Goal: Task Accomplishment & Management: Use online tool/utility

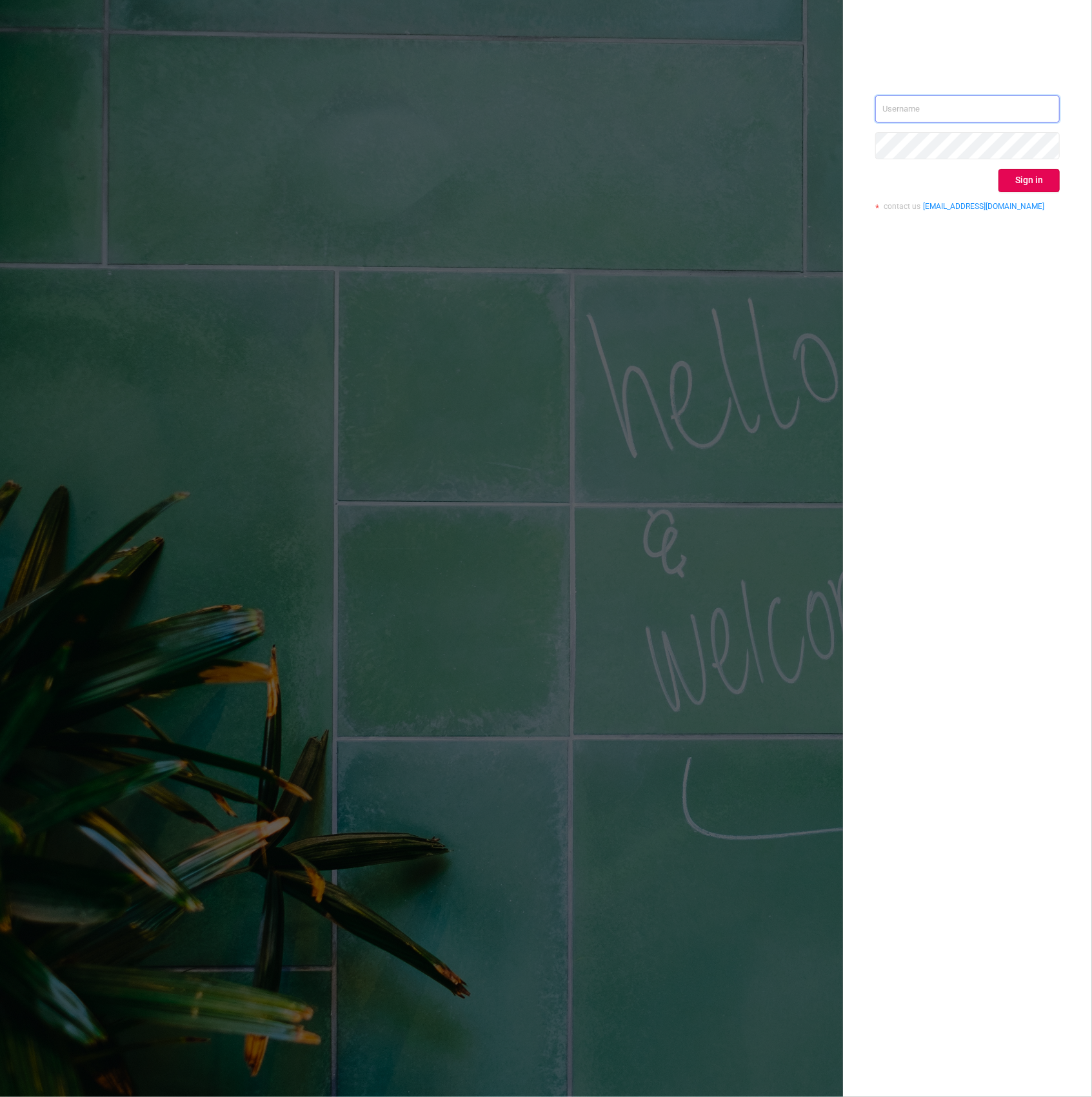
type input "[PERSON_NAME][EMAIL_ADDRESS][DOMAIN_NAME]"
click at [991, 254] on div "[PERSON_NAME][EMAIL_ADDRESS][DOMAIN_NAME] Sign in contact us [EMAIL_ADDRESS][DO…" at bounding box center [968, 548] width 249 height 1097
drag, startPoint x: 991, startPoint y: 254, endPoint x: 1040, endPoint y: 171, distance: 96.4
click at [1040, 170] on button "Sign in" at bounding box center [1029, 180] width 61 height 23
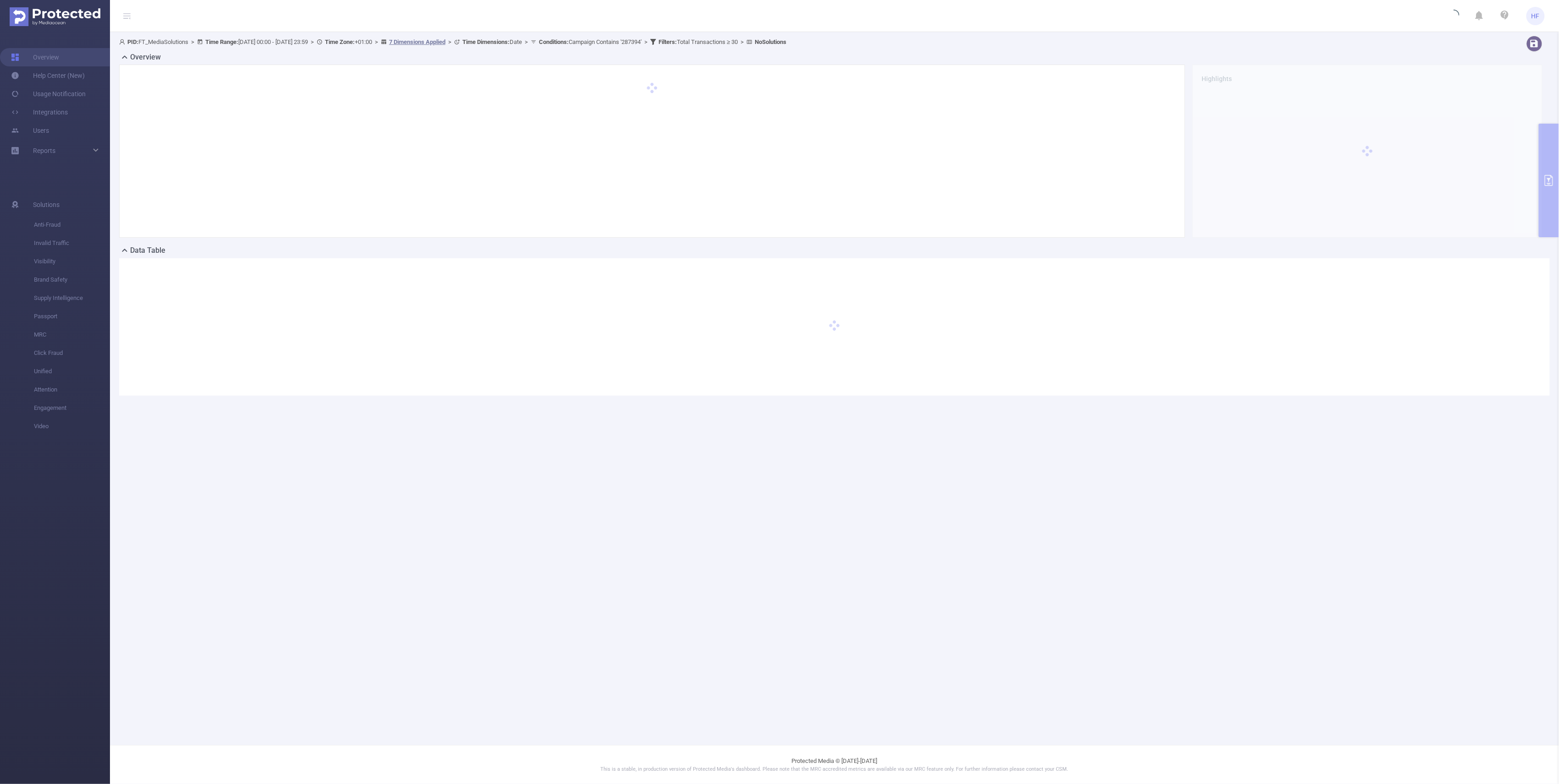
click at [312, 543] on main "PID: FT_MediaSolutions > Time Range: [DATE] 00:00 - [DATE] 23:59 > Time Zone: +…" at bounding box center [835, 373] width 1449 height 745
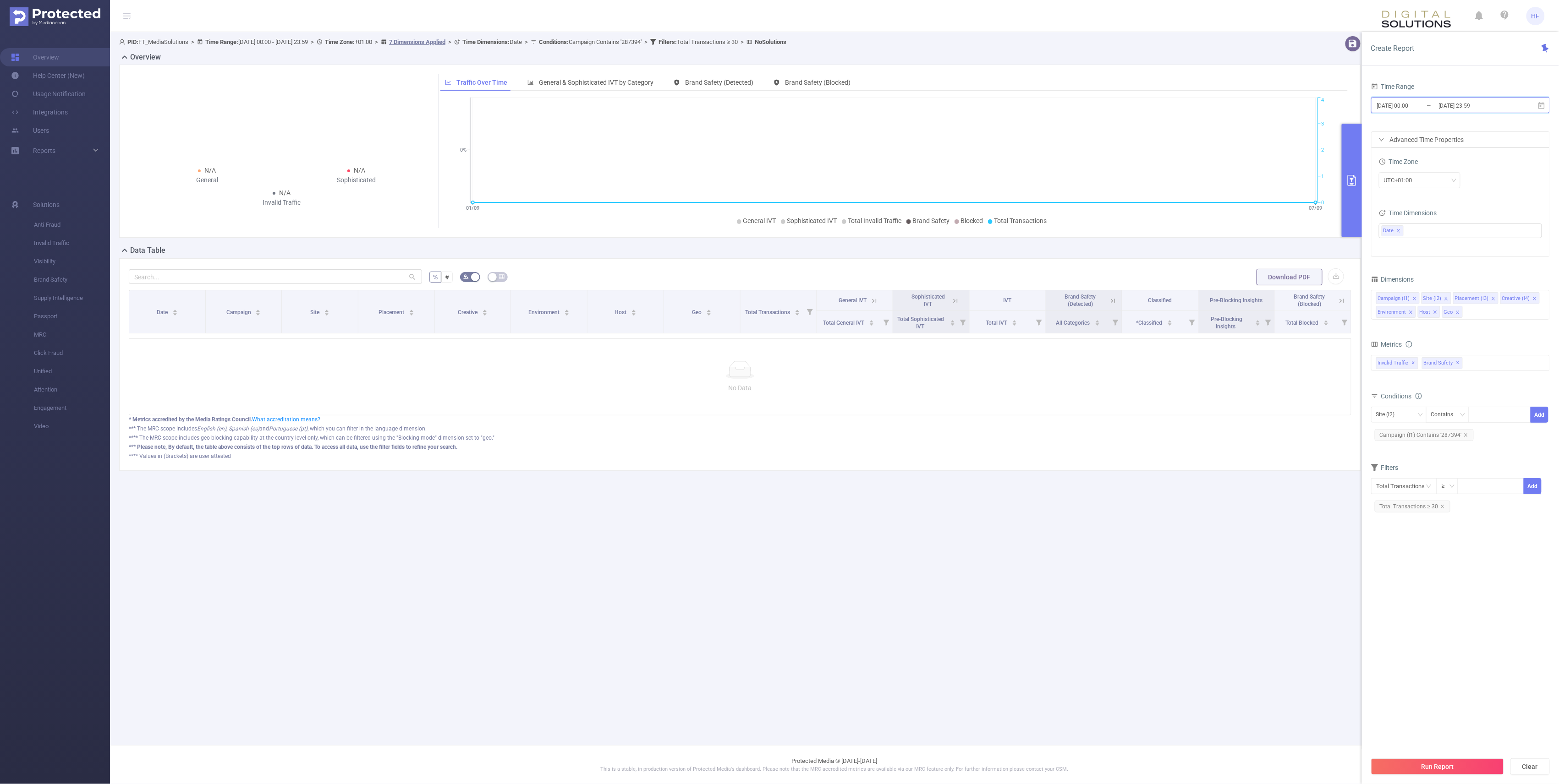
click at [775, 105] on icon at bounding box center [1541, 106] width 8 height 8
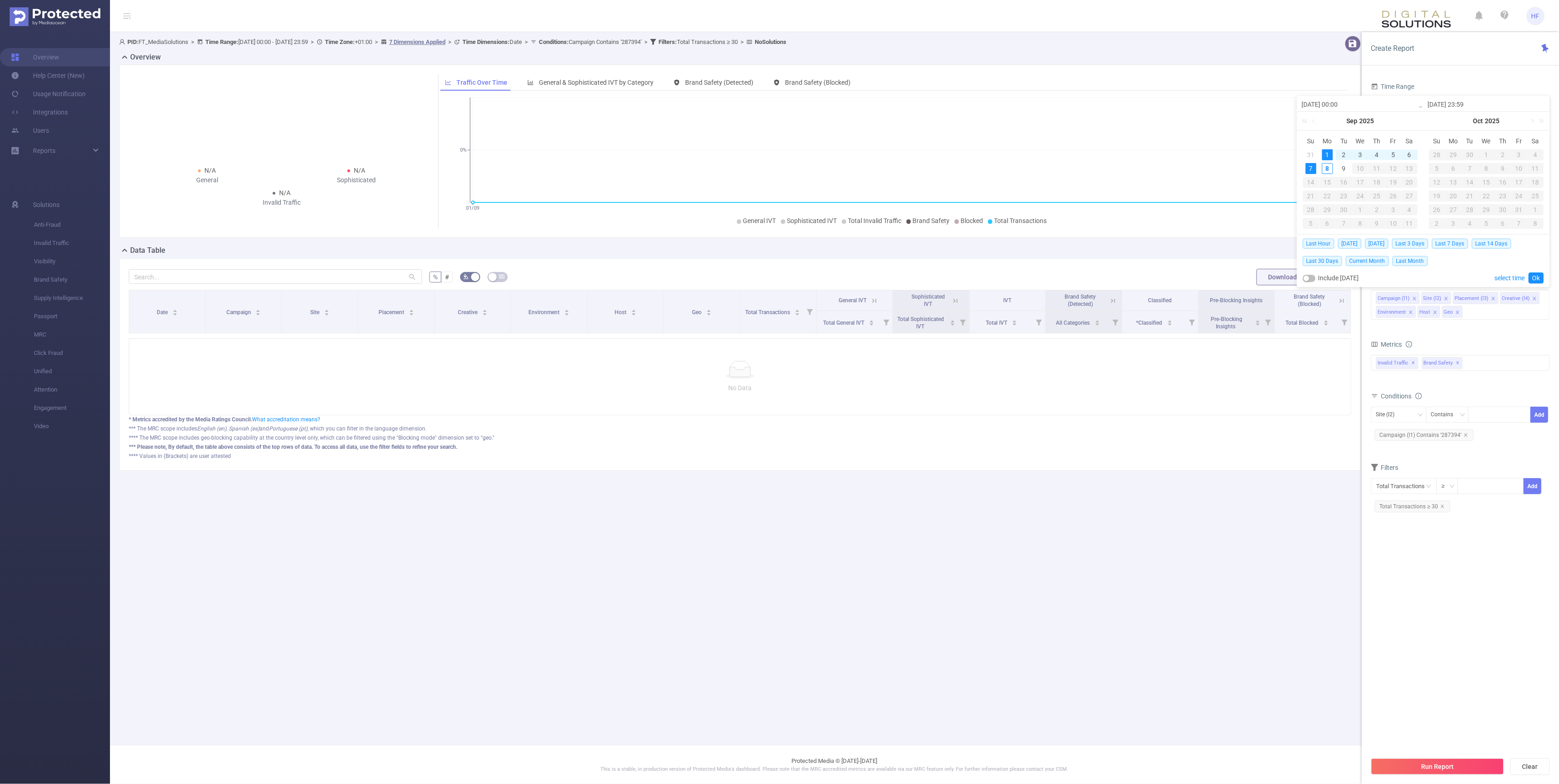
click at [775, 120] on link at bounding box center [1307, 121] width 12 height 18
click at [775, 120] on link at bounding box center [1315, 121] width 8 height 18
click at [775, 123] on link at bounding box center [1307, 121] width 12 height 18
click at [775, 123] on link at bounding box center [1414, 121] width 12 height 18
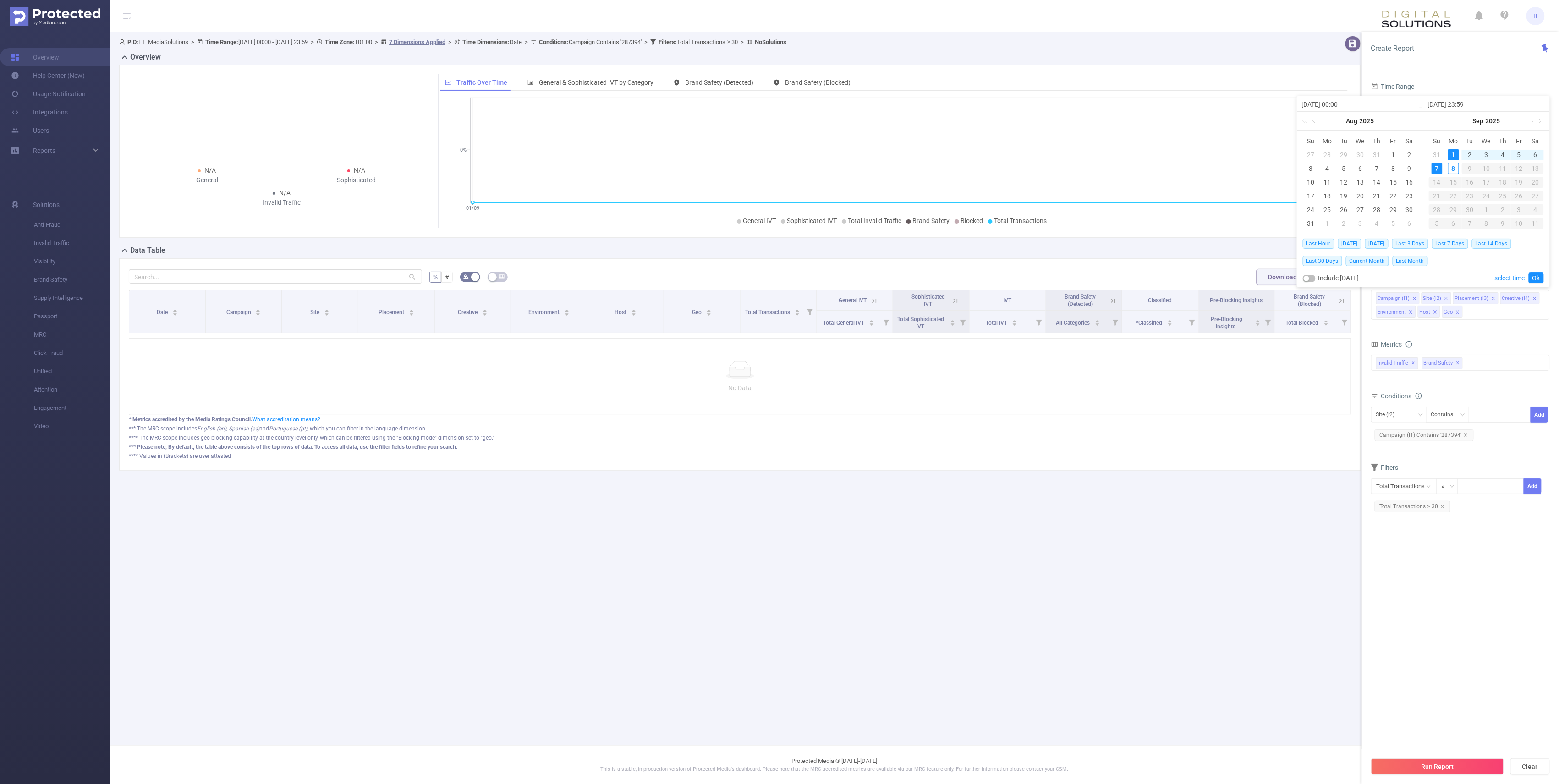
click at [775, 123] on link at bounding box center [1315, 121] width 8 height 18
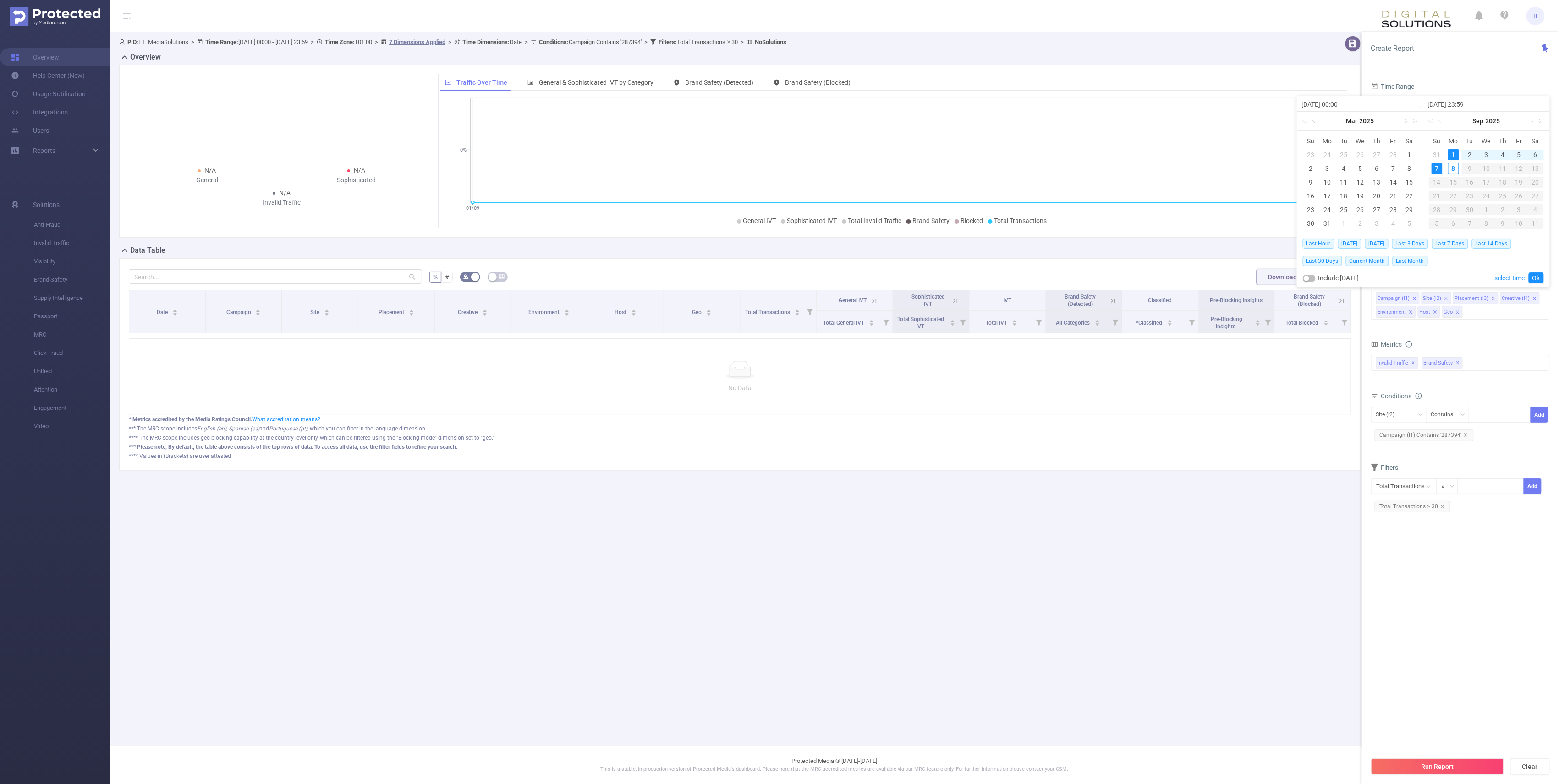
click at [775, 123] on link at bounding box center [1315, 121] width 8 height 18
click at [775, 150] on div "1" at bounding box center [1360, 155] width 11 height 11
click at [775, 570] on section "Time Range [DATE] 00:00 _ [DATE] 23:59 Advanced Time Properties Time Zone UTC+0…" at bounding box center [1460, 416] width 179 height 672
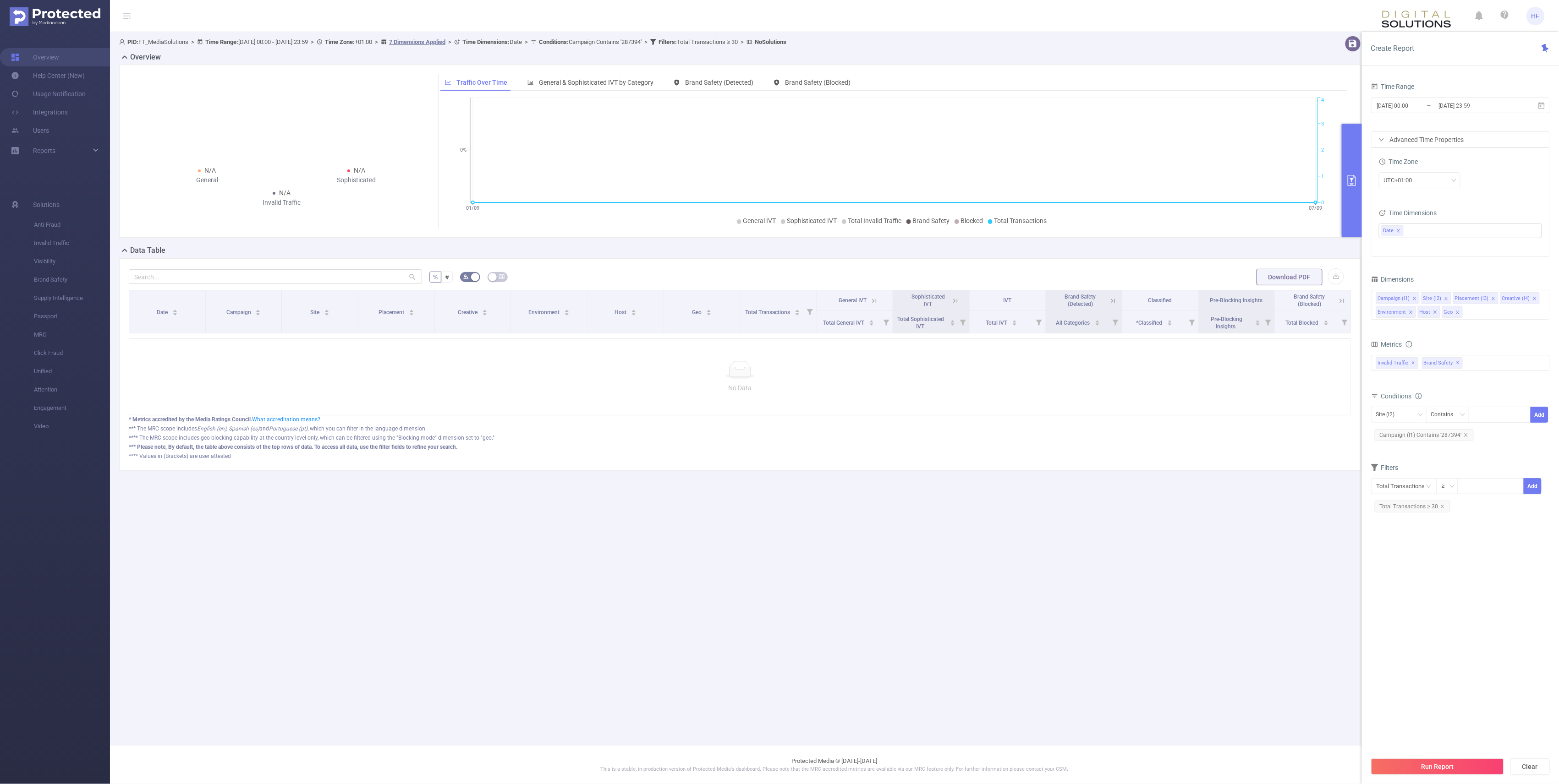
click at [775, 775] on div "Run Report Clear" at bounding box center [1460, 767] width 197 height 35
click at [775, 767] on button "Run Report" at bounding box center [1438, 766] width 133 height 16
click at [775, 367] on span "✕" at bounding box center [1458, 363] width 4 height 11
click at [775, 367] on span "✕" at bounding box center [1414, 363] width 4 height 11
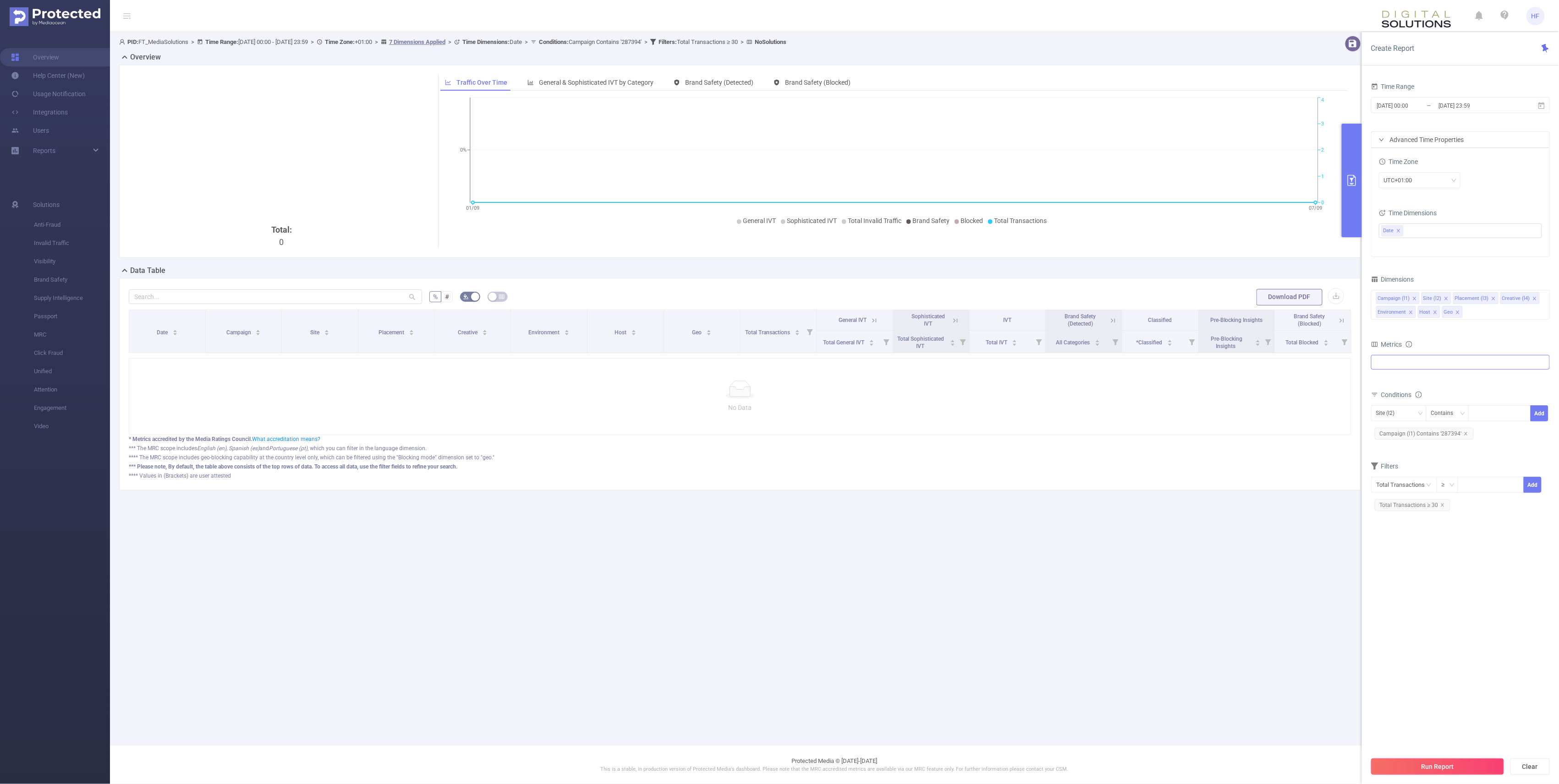
click at [775, 768] on button "Run Report" at bounding box center [1438, 766] width 133 height 16
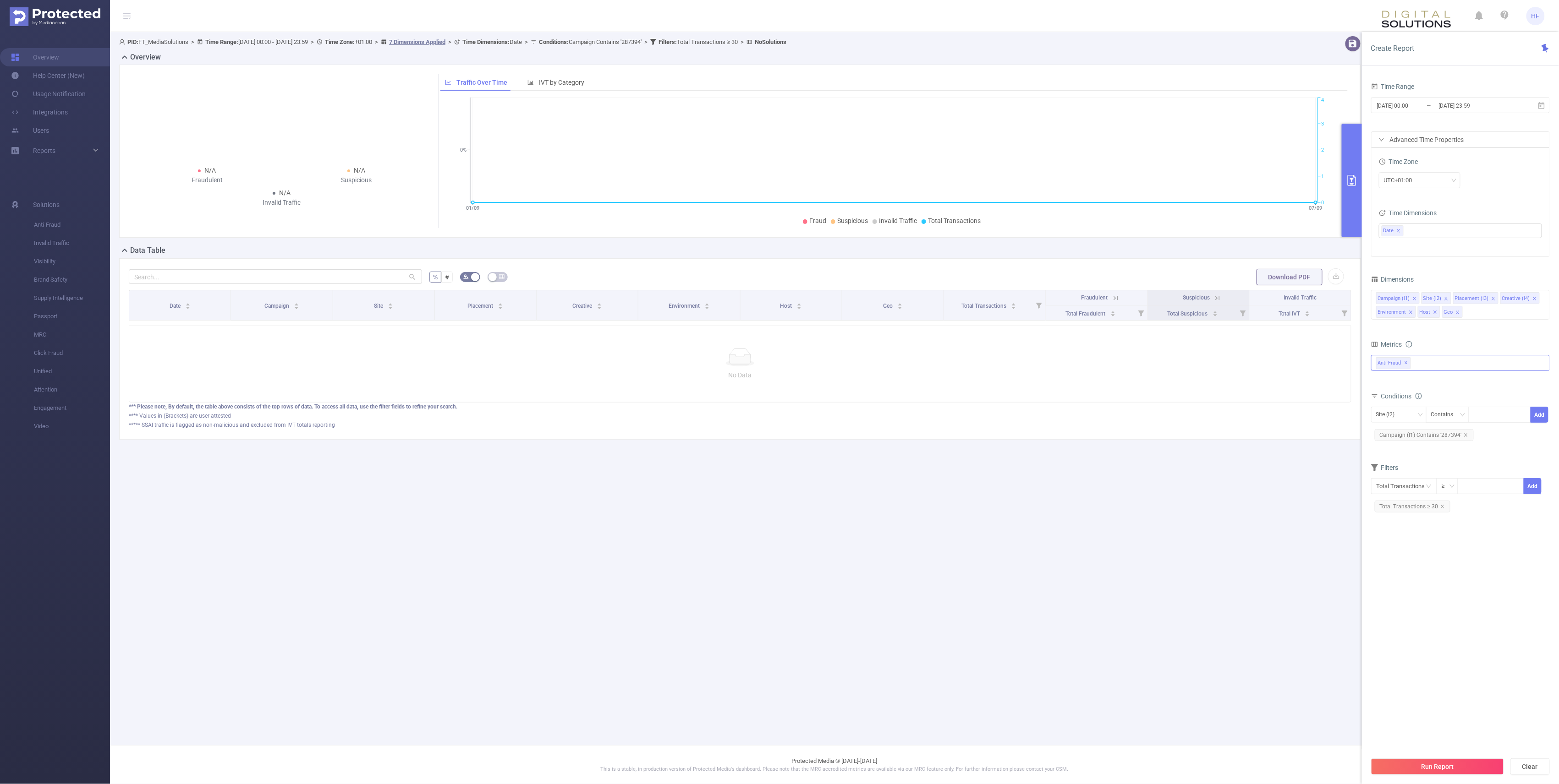
click at [775, 367] on span "Anti-Fraud ✕" at bounding box center [1394, 364] width 35 height 12
click at [775, 403] on span at bounding box center [1386, 399] width 7 height 7
click at [775, 369] on span at bounding box center [1386, 367] width 7 height 7
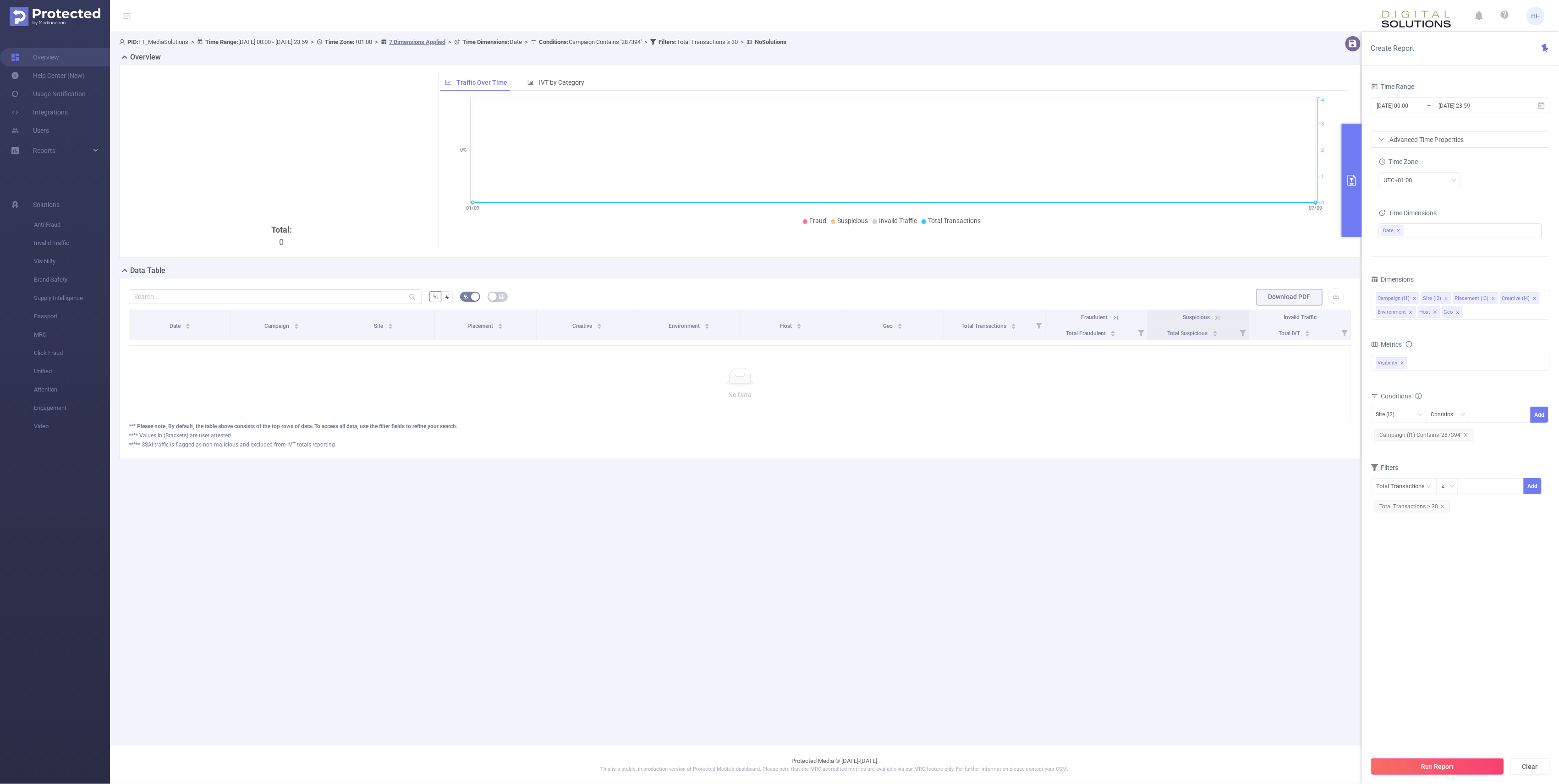
click at [775, 769] on button "Run Report" at bounding box center [1438, 766] width 133 height 16
click at [775, 110] on input "[DATE] 00:00" at bounding box center [1413, 105] width 74 height 12
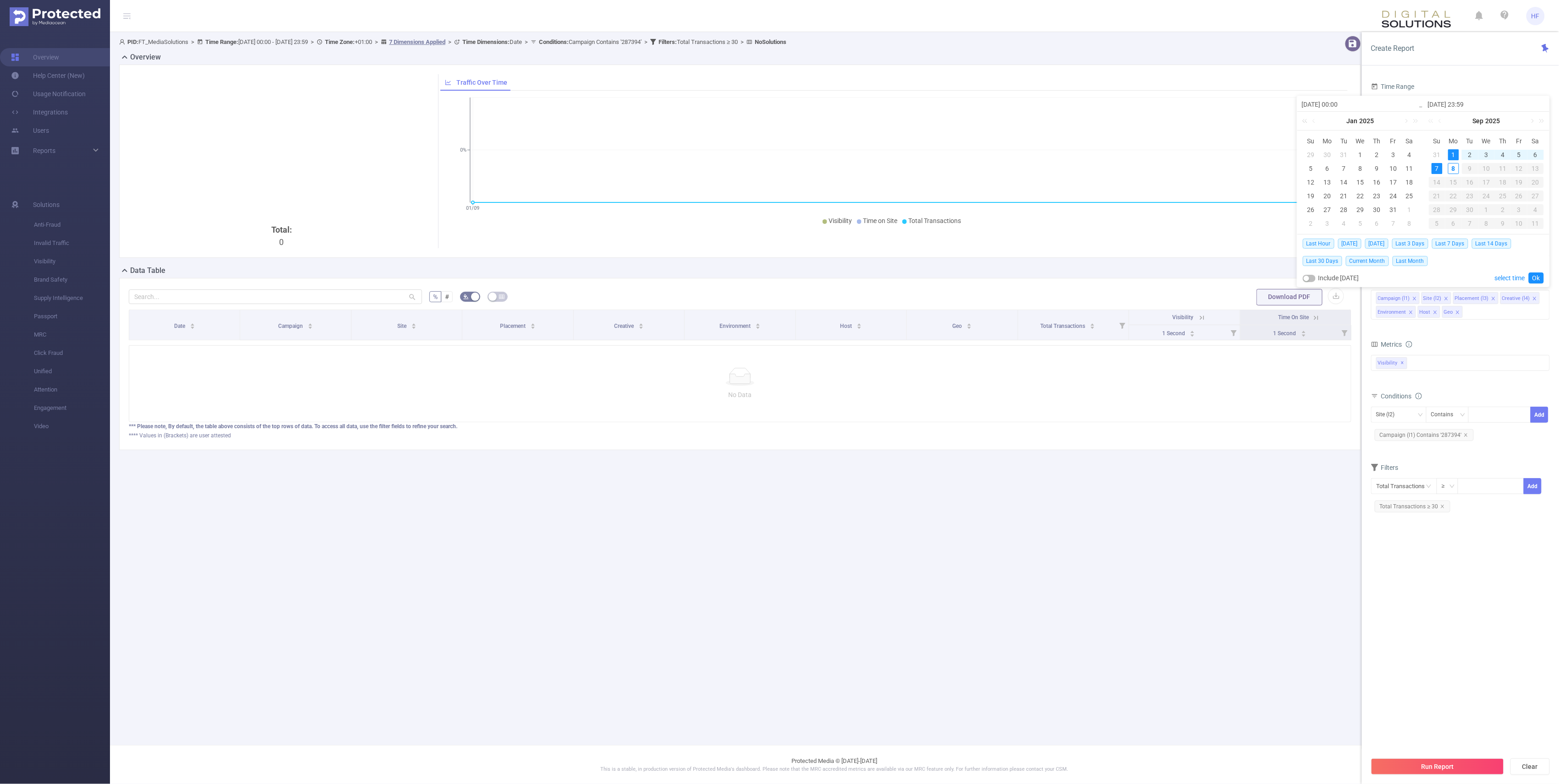
click at [775, 120] on link at bounding box center [1307, 121] width 12 height 18
click at [775, 123] on link at bounding box center [1315, 121] width 8 height 18
click at [775, 123] on link at bounding box center [1414, 121] width 12 height 18
click at [775, 123] on link at bounding box center [1414, 121] width 12 height 18
click at [775, 120] on link at bounding box center [1406, 121] width 8 height 18
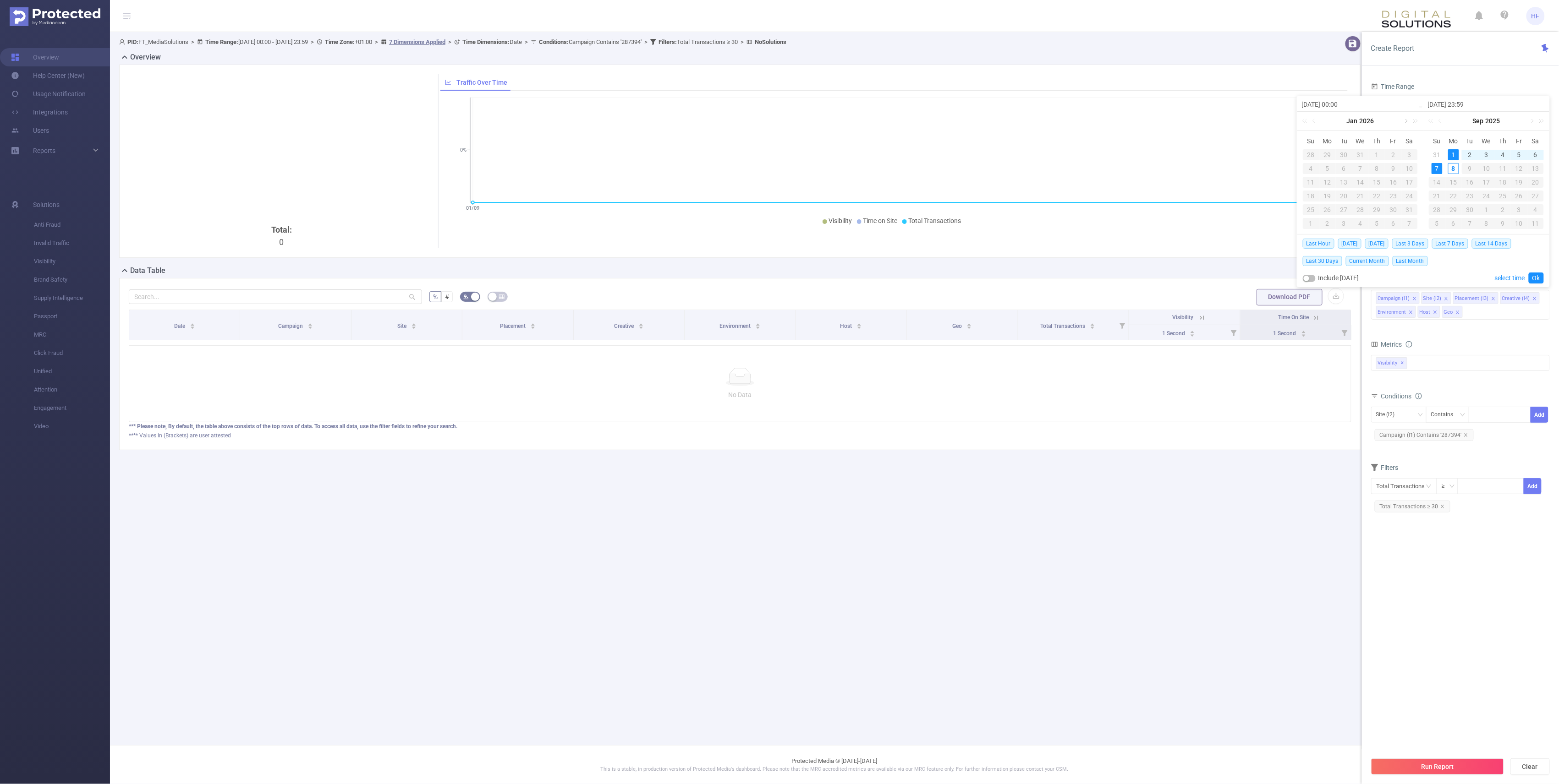
click at [775, 120] on link at bounding box center [1406, 121] width 8 height 18
click at [775, 121] on link at bounding box center [1307, 121] width 12 height 18
click at [775, 122] on link at bounding box center [1315, 121] width 8 height 18
click at [775, 155] on div "1" at bounding box center [1360, 155] width 11 height 11
click at [775, 276] on link "Ok" at bounding box center [1536, 278] width 15 height 11
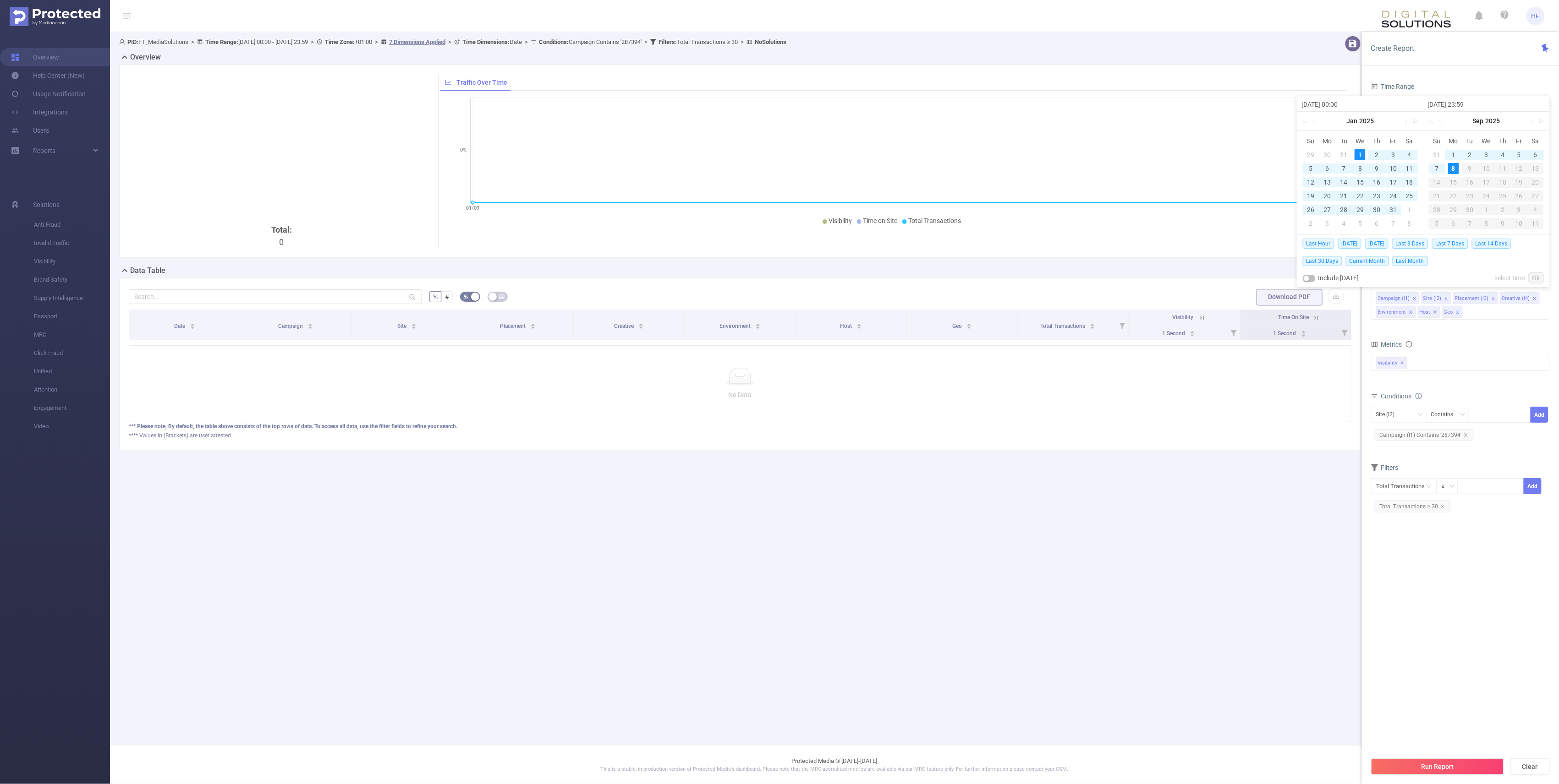
click at [775, 282] on link "Ok" at bounding box center [1536, 278] width 15 height 11
click at [775, 280] on button "button" at bounding box center [1309, 278] width 13 height 7
type input "[DATE] 23:59"
click at [775, 277] on link "Ok" at bounding box center [1536, 278] width 15 height 11
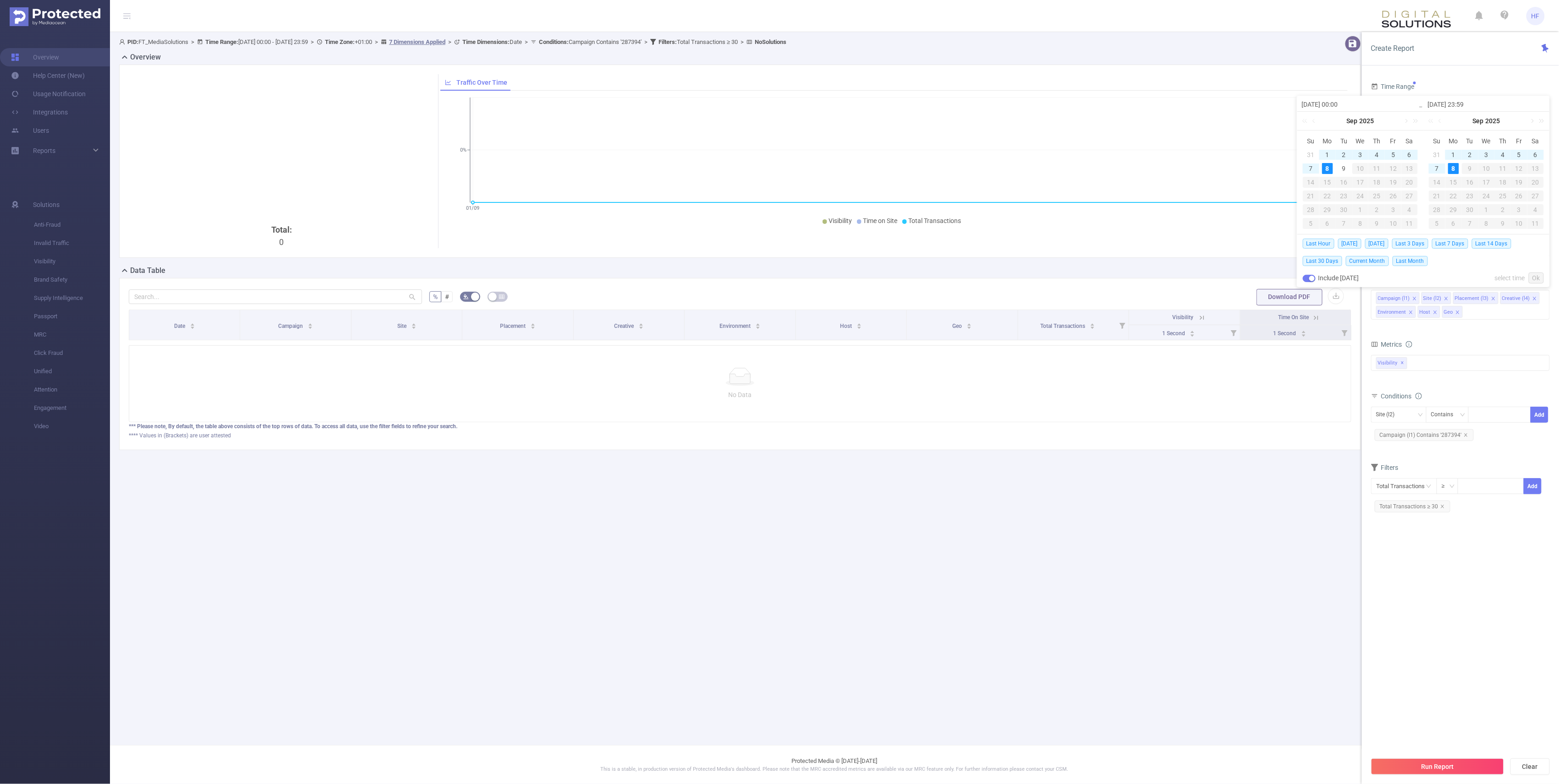
click at [775, 277] on link "Ok" at bounding box center [1536, 278] width 15 height 11
click at [775, 261] on div "Last Hour [DATE] [DATE] Last 3 Days Last 7 Days Last 14 Days Last 30 Days Curre…" at bounding box center [1423, 252] width 241 height 35
click at [775, 352] on div "Metrics" at bounding box center [1460, 345] width 179 height 15
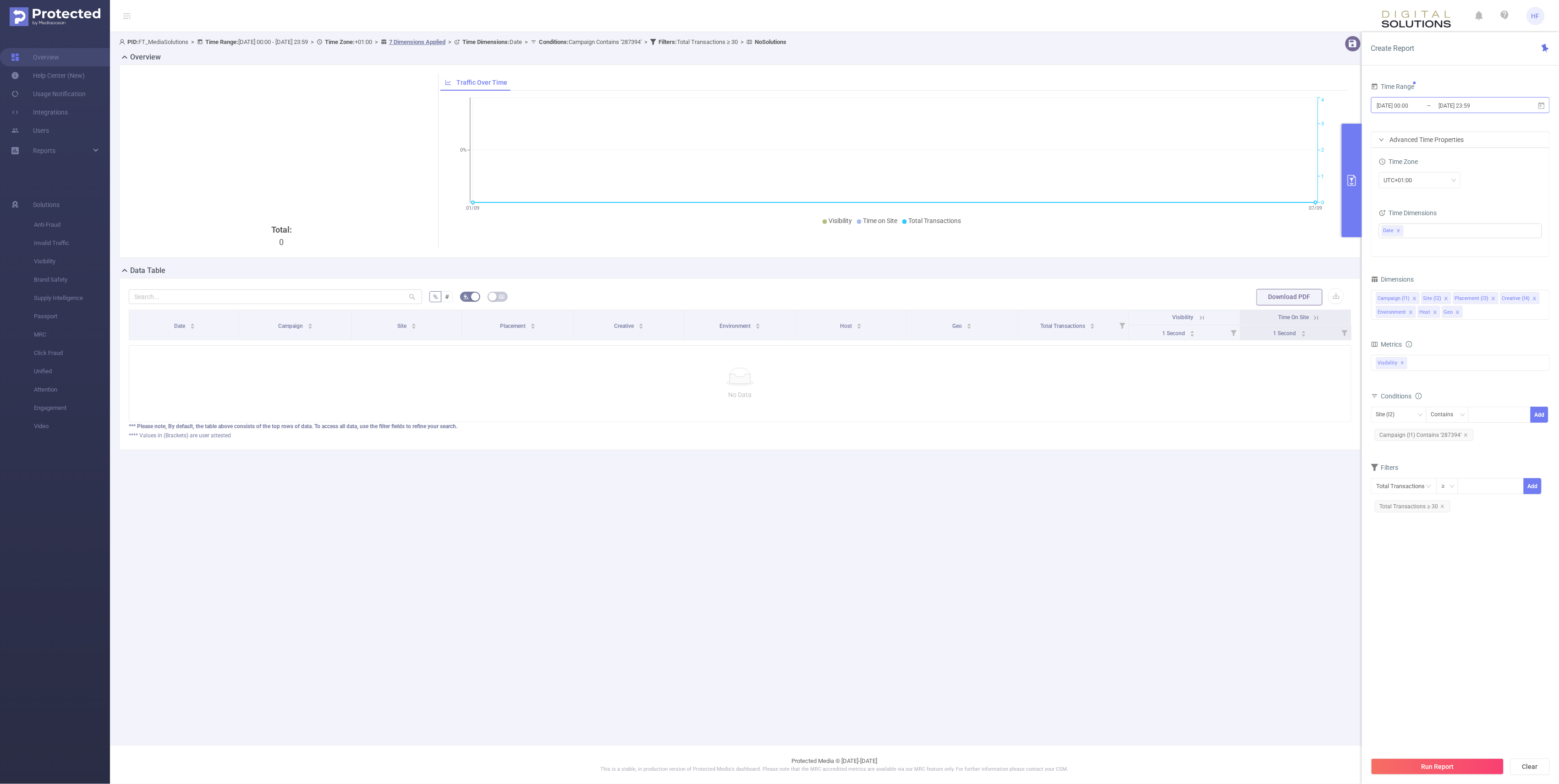
click at [775, 108] on input "[DATE] 00:00" at bounding box center [1413, 105] width 74 height 12
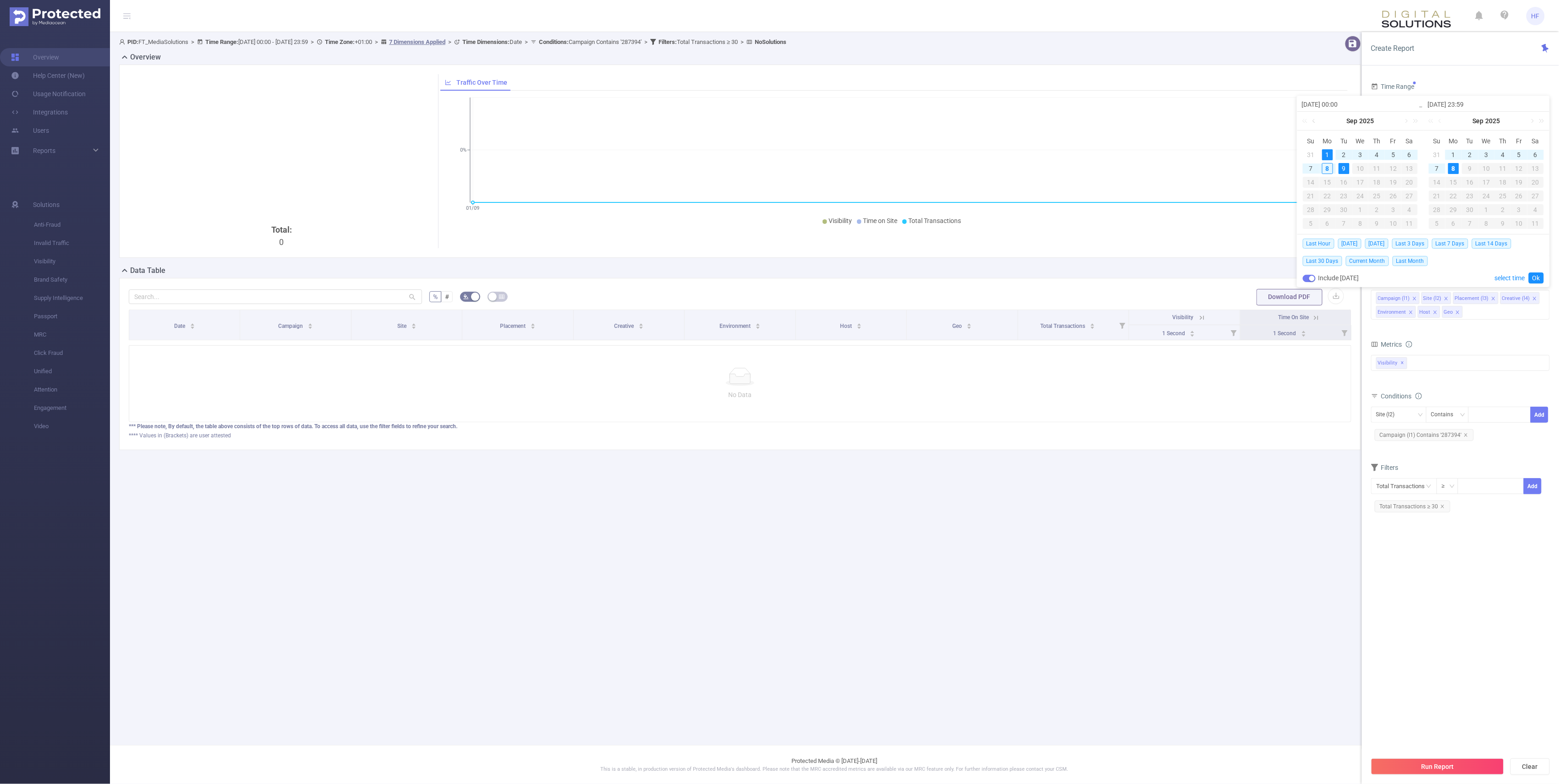
click at [775, 118] on link at bounding box center [1315, 121] width 8 height 18
click at [775, 123] on link at bounding box center [1315, 121] width 8 height 18
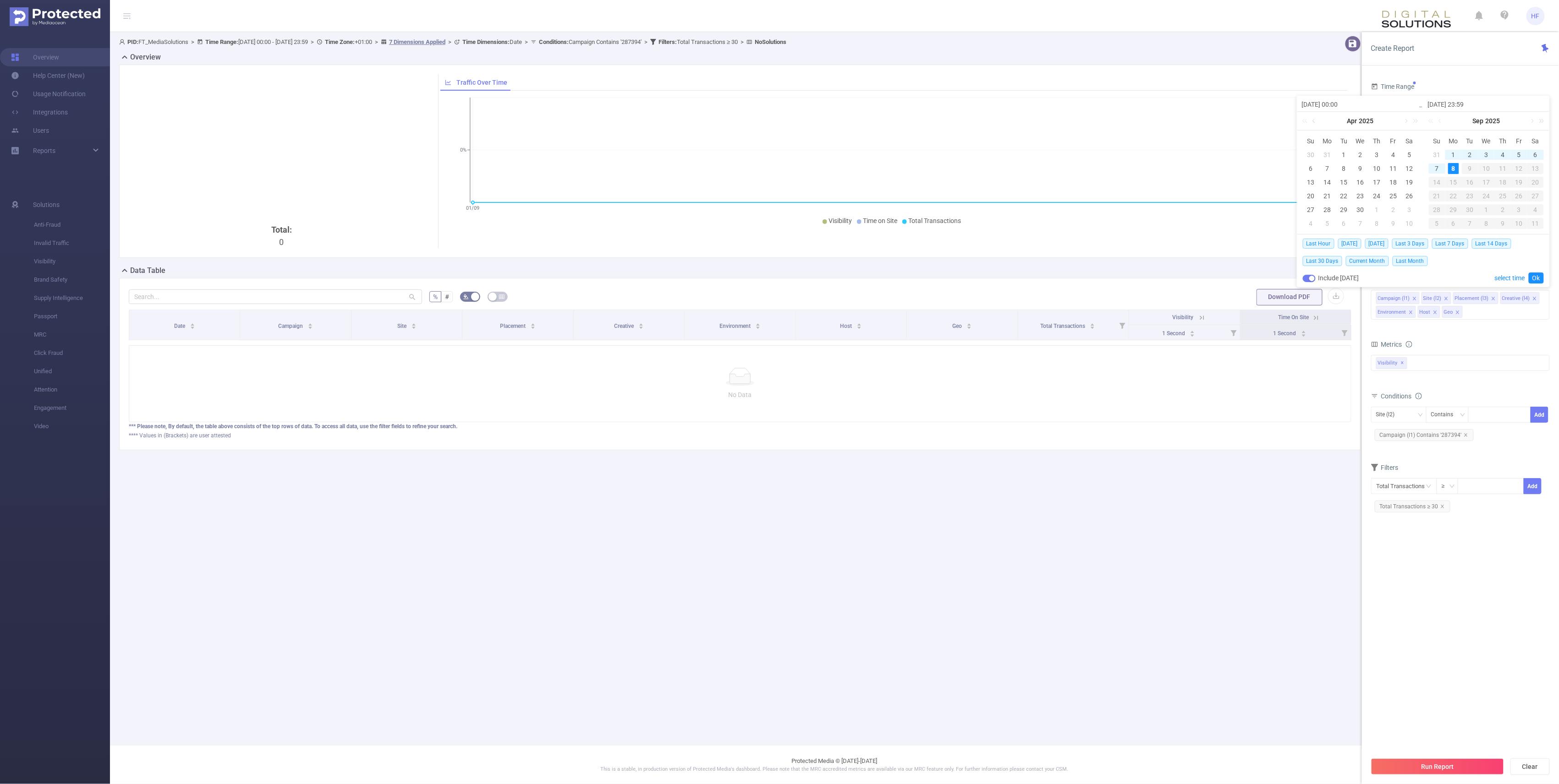
click at [775, 123] on link at bounding box center [1315, 121] width 8 height 18
click at [775, 153] on div "1" at bounding box center [1360, 155] width 11 height 11
click at [775, 168] on div "8" at bounding box center [1454, 169] width 11 height 11
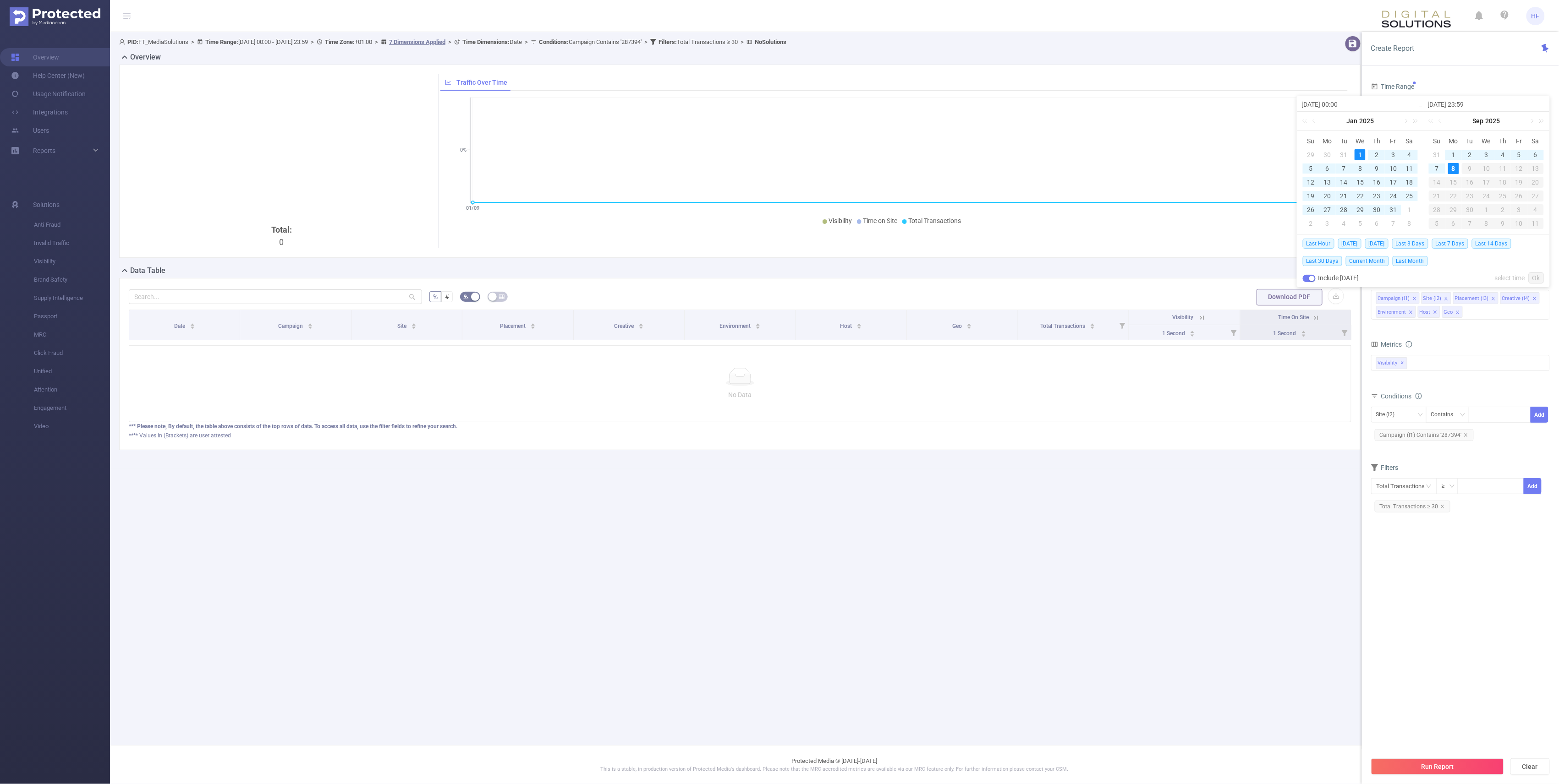
type input "[DATE] 00:00"
click at [775, 278] on link "Ok" at bounding box center [1536, 278] width 15 height 11
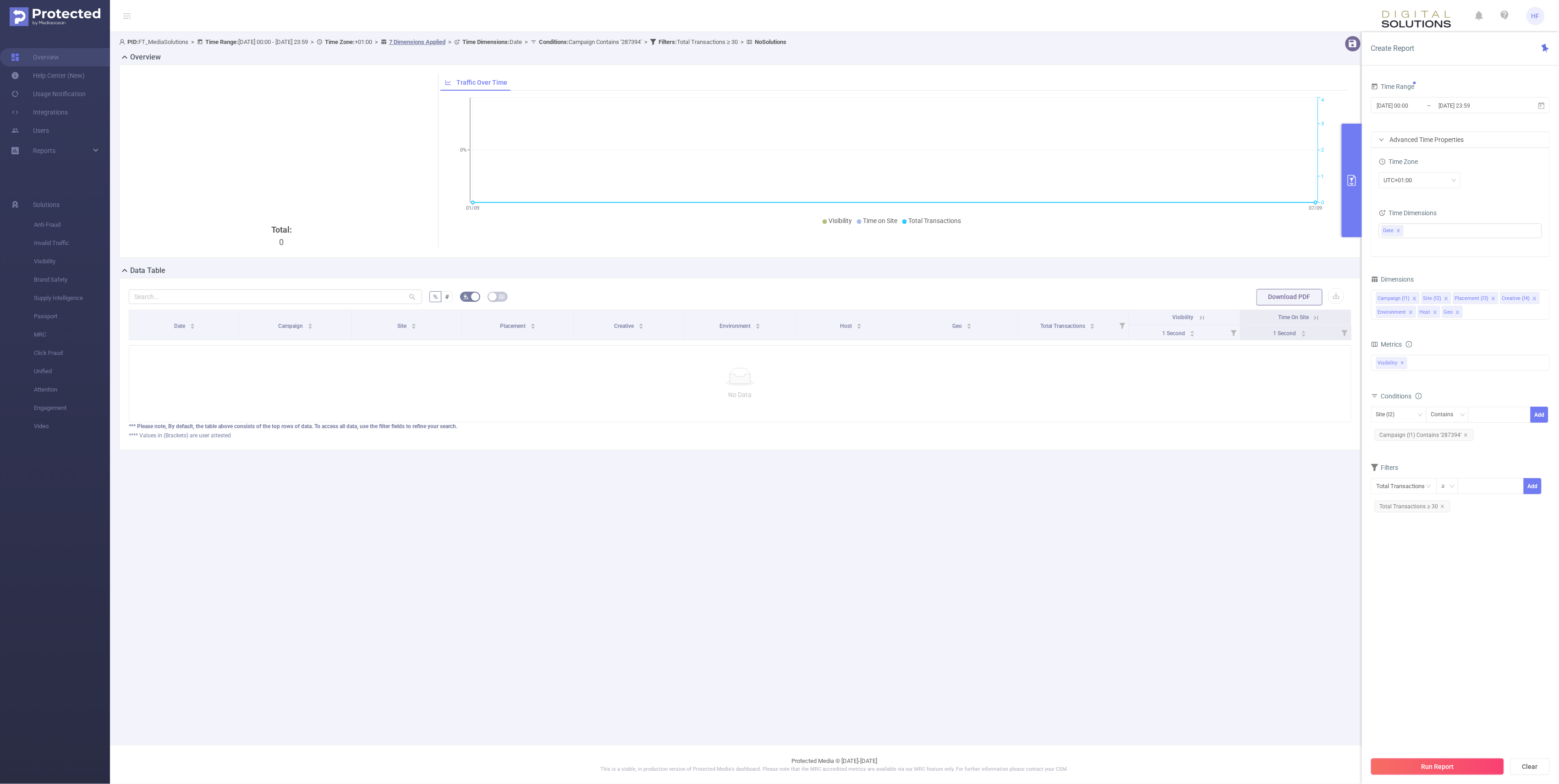
click at [775, 767] on button "Run Report" at bounding box center [1438, 766] width 133 height 16
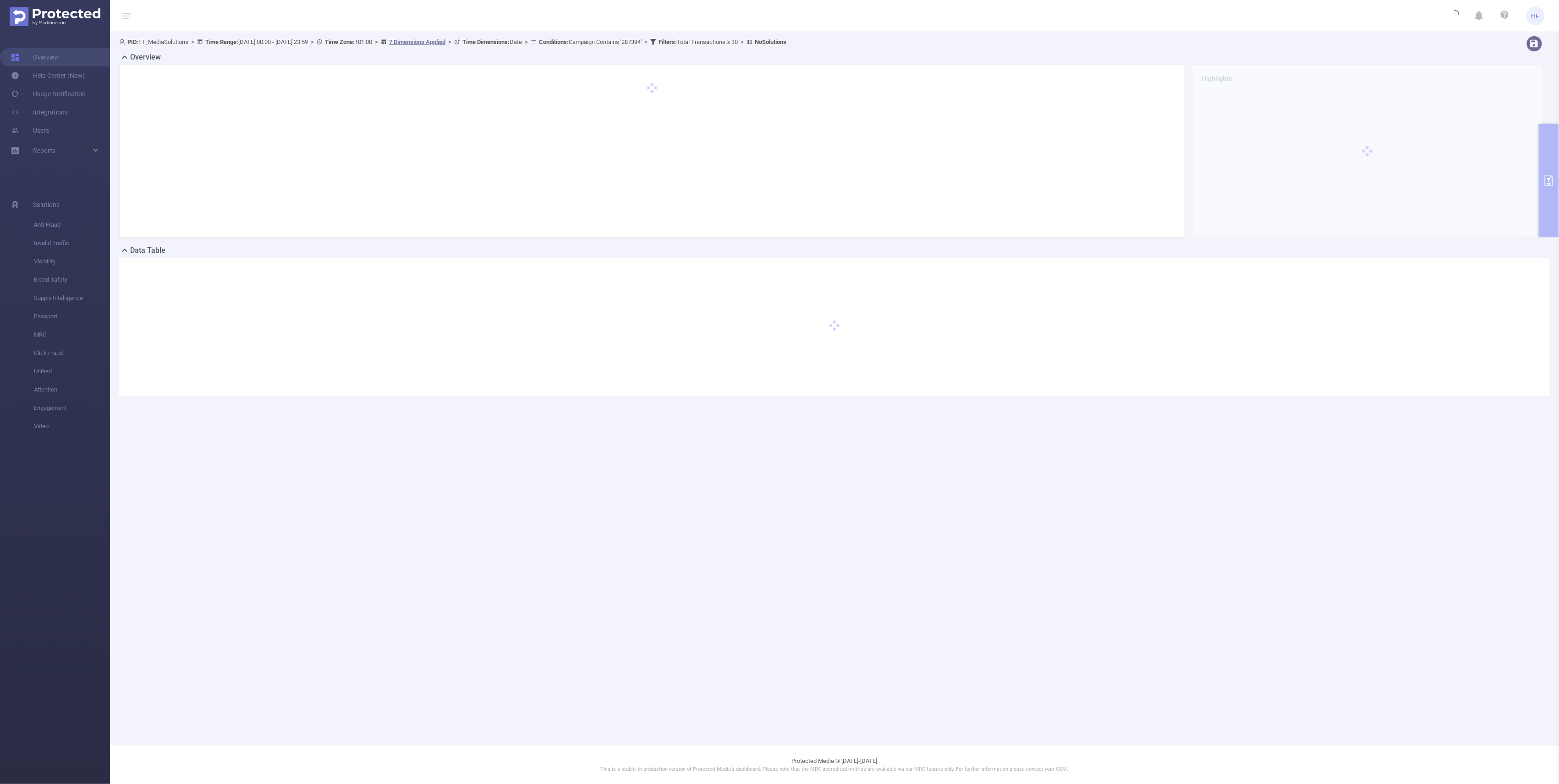
click at [418, 540] on main "PID: FT_MediaSolutions > Time Range: [DATE] 00:00 - [DATE] 23:59 > Time Zone: +…" at bounding box center [835, 373] width 1449 height 745
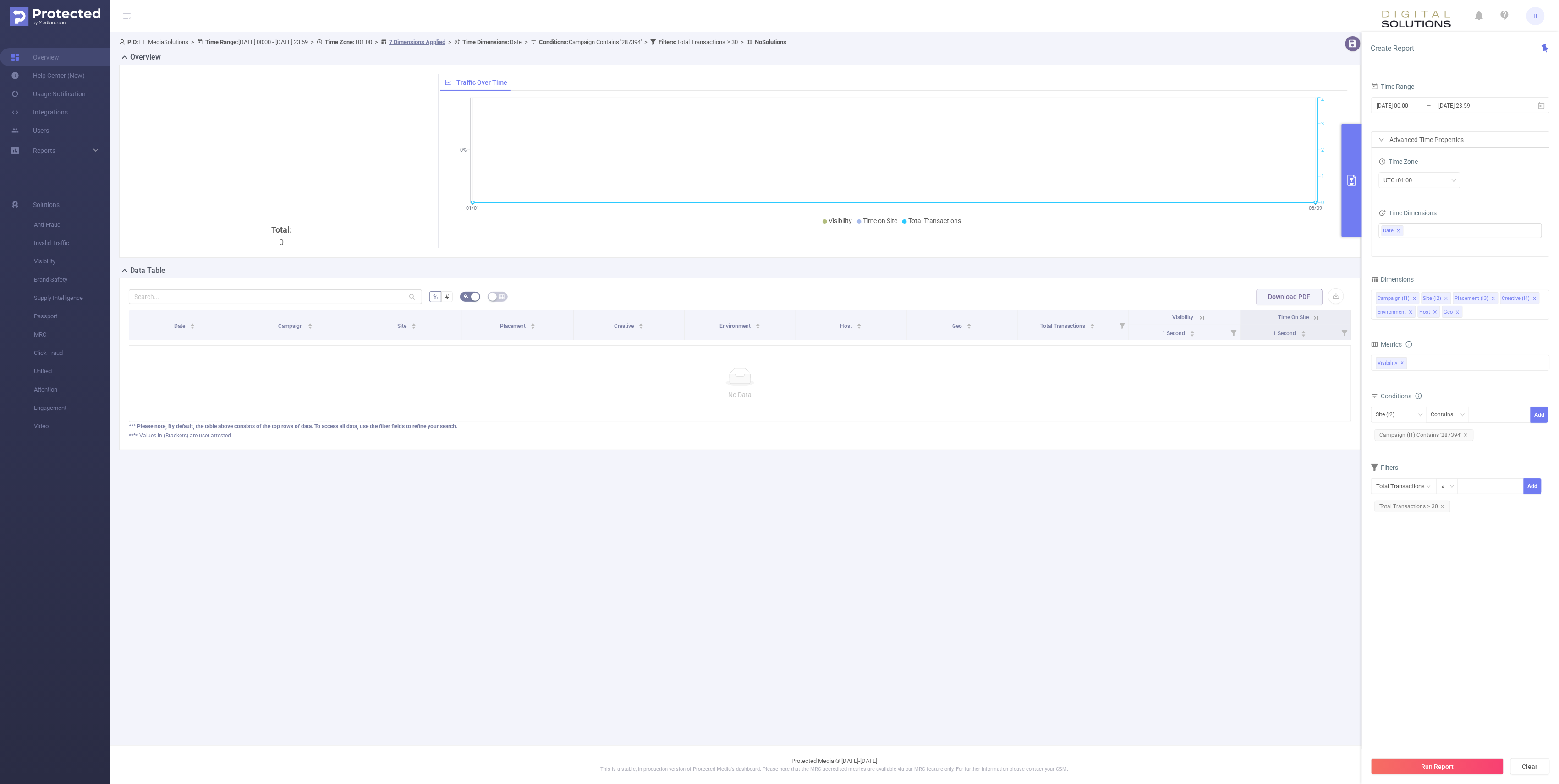
click at [653, 590] on main "PID: FT_MediaSolutions > Time Range: [DATE] 00:00 - [DATE] 23:59 > Time Zone: +…" at bounding box center [835, 373] width 1449 height 745
click at [655, 552] on main "PID: FT_MediaSolutions > Time Range: [DATE] 00:00 - [DATE] 23:59 > Time Zone: +…" at bounding box center [835, 373] width 1449 height 745
